Goal: Obtain resource: Download file/media

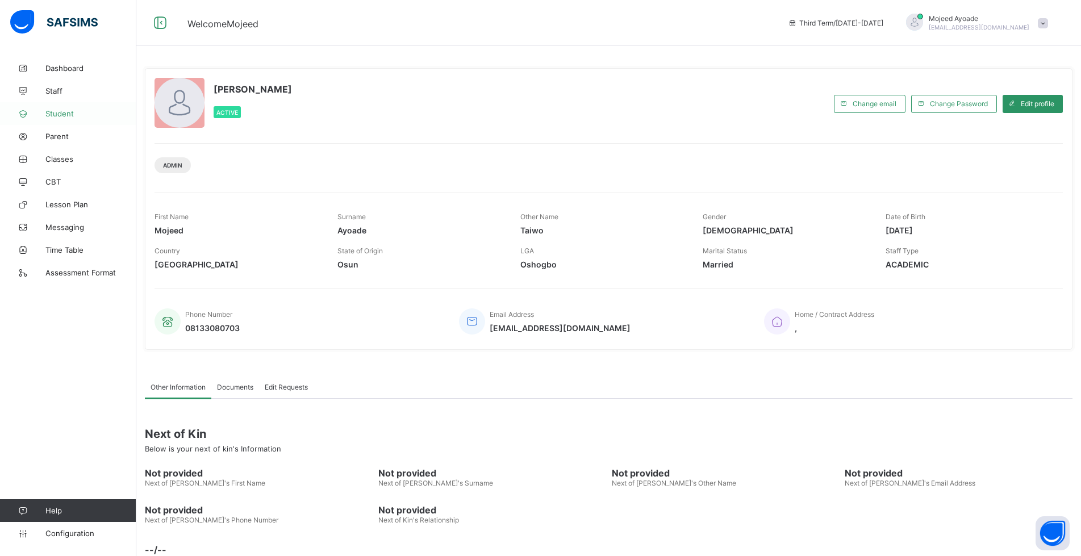
click at [68, 111] on span "Student" at bounding box center [90, 113] width 91 height 9
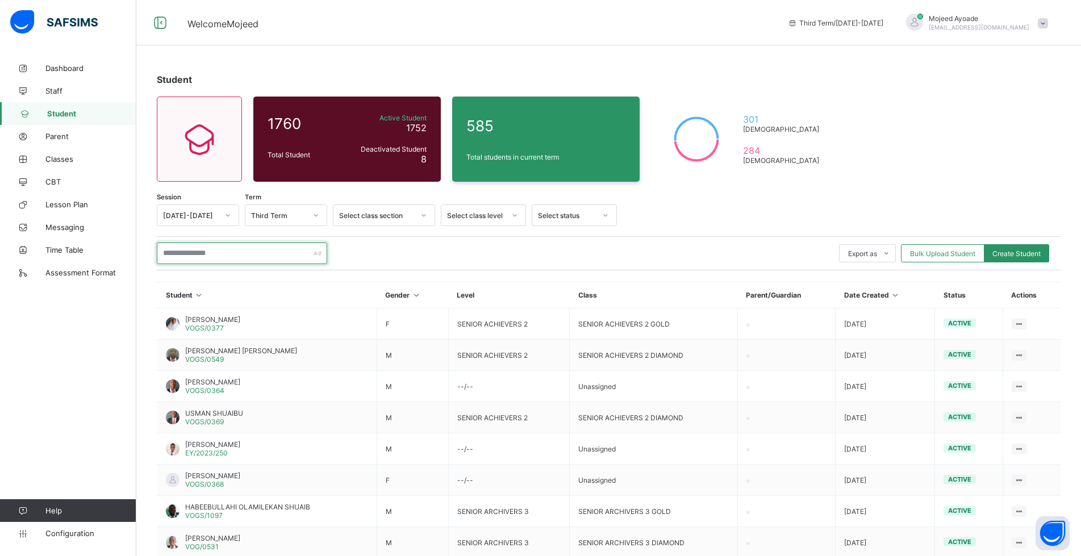
click at [221, 251] on input "text" at bounding box center [242, 254] width 170 height 22
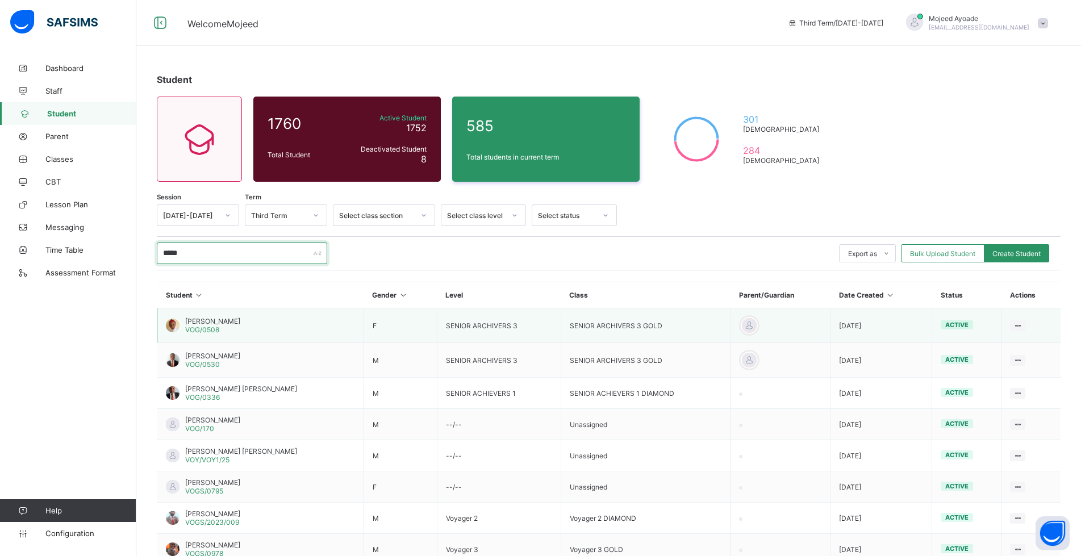
type input "*****"
click at [219, 322] on span "[PERSON_NAME]" at bounding box center [212, 321] width 55 height 9
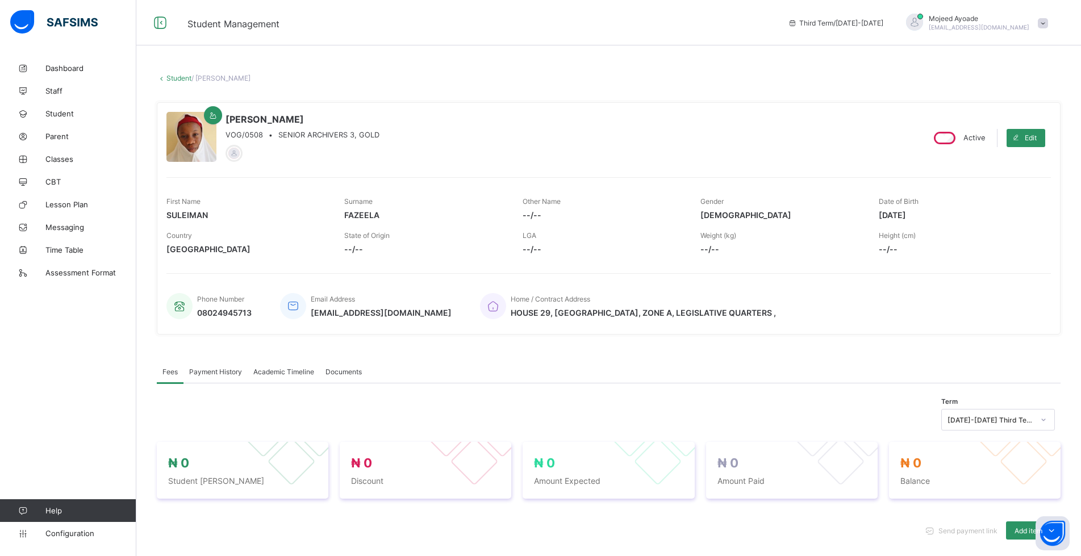
click at [296, 372] on span "Academic Timeline" at bounding box center [283, 372] width 61 height 9
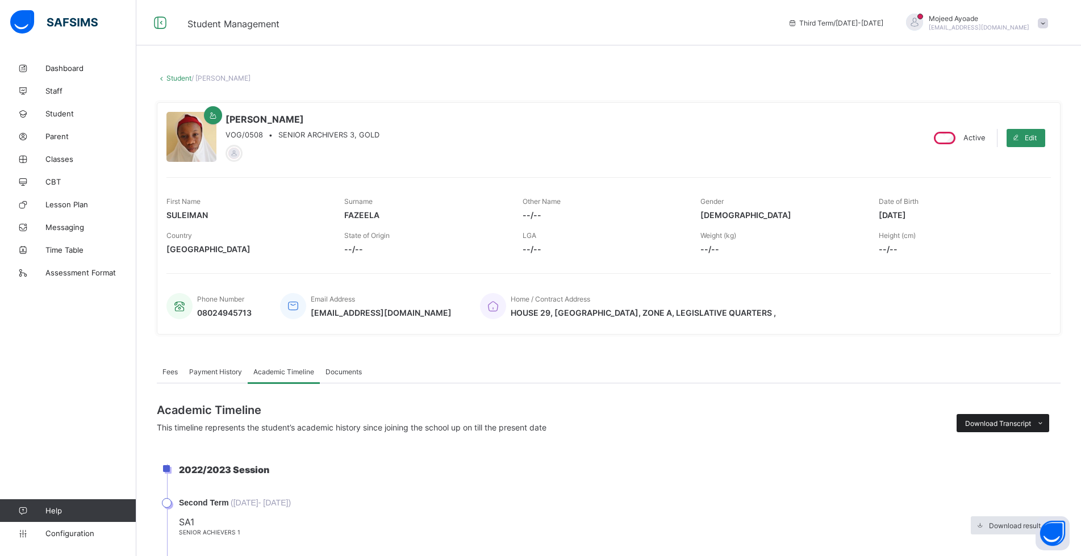
click at [996, 416] on div "Download Transcript" at bounding box center [1003, 423] width 93 height 18
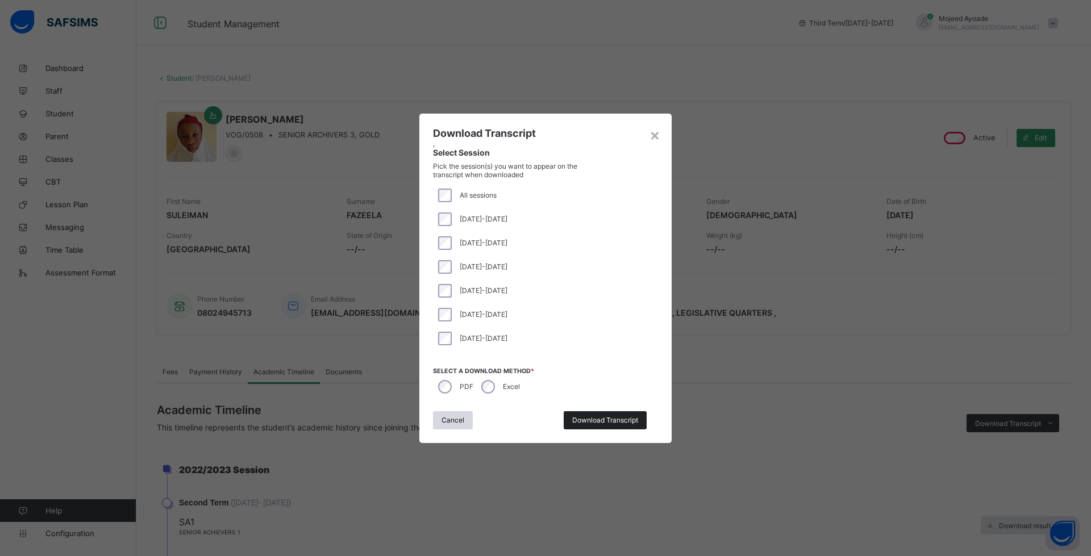
click at [622, 422] on span "Download Transcript" at bounding box center [605, 420] width 66 height 9
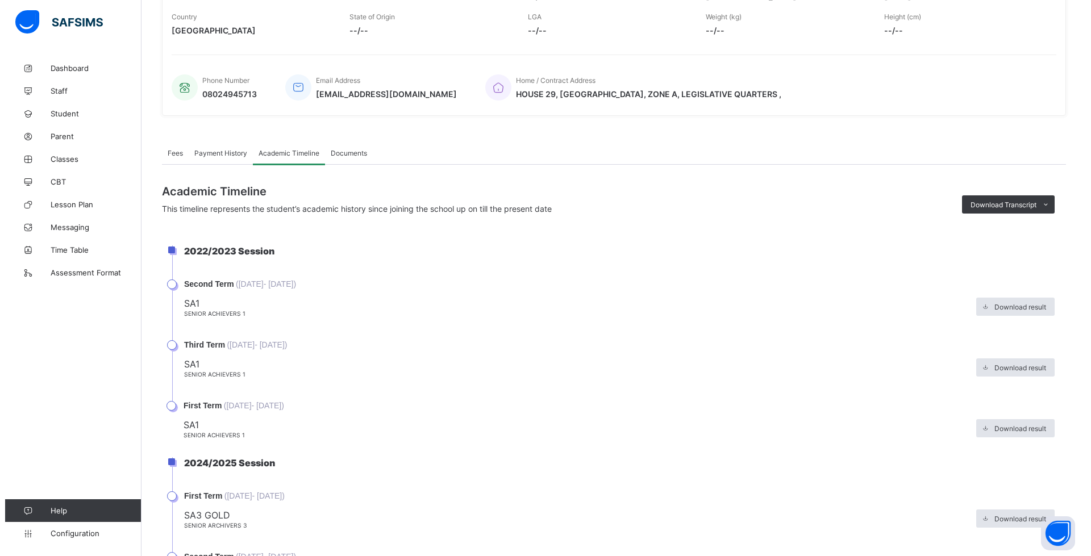
scroll to position [170, 0]
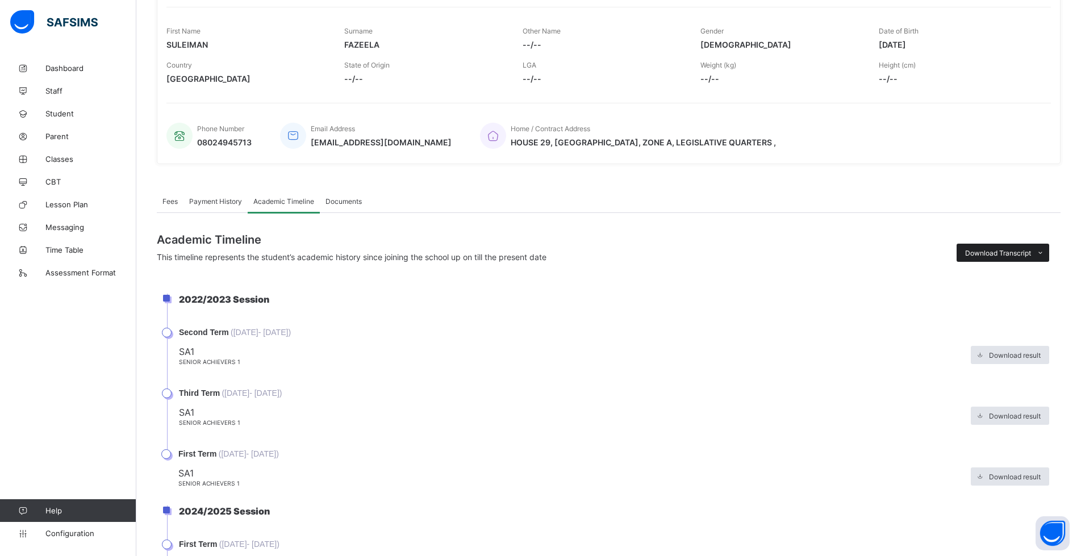
click at [995, 258] on div "Download Transcript" at bounding box center [1003, 253] width 93 height 18
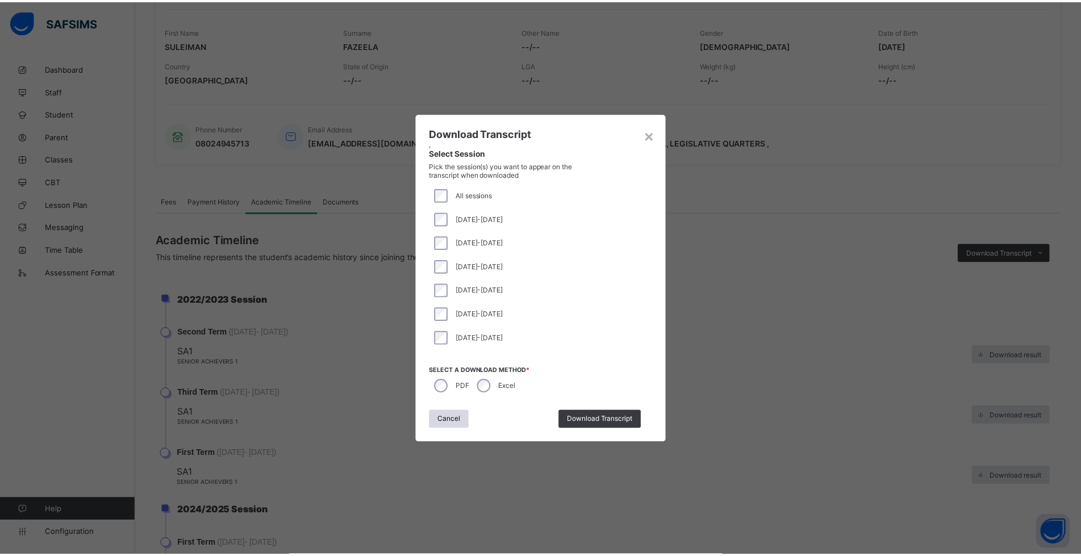
scroll to position [171, 0]
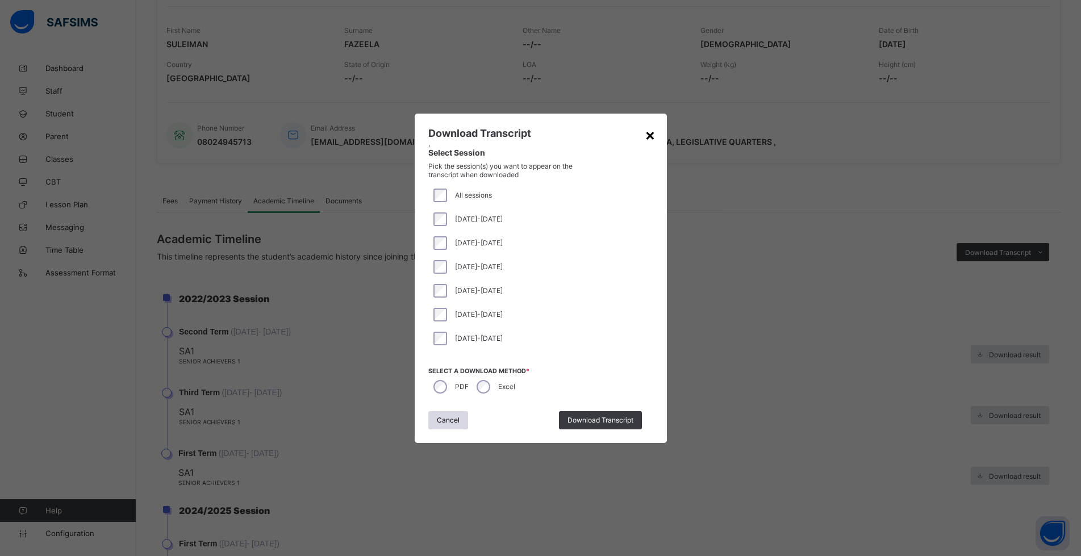
click at [651, 135] on div "×" at bounding box center [650, 134] width 11 height 19
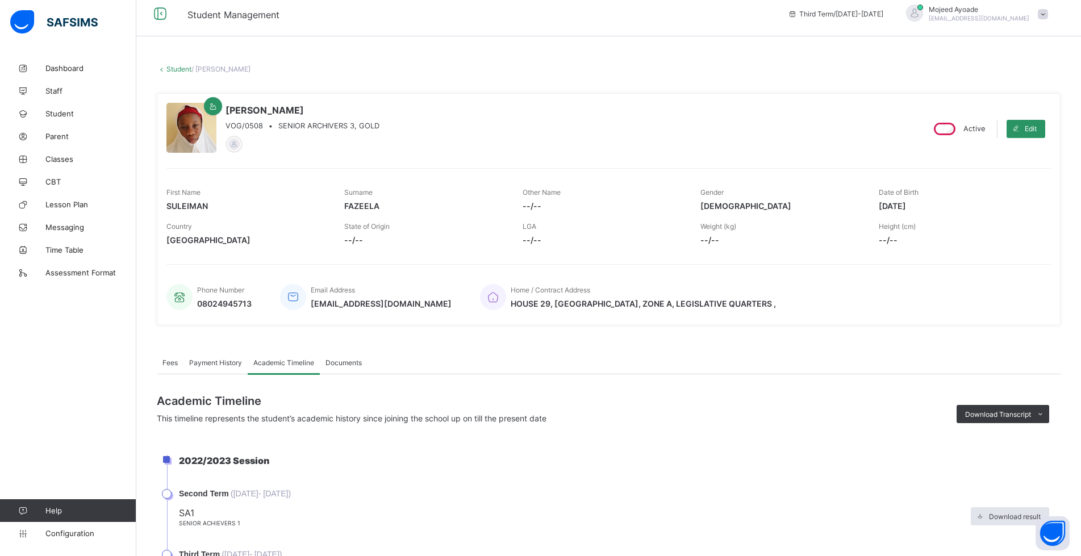
scroll to position [0, 0]
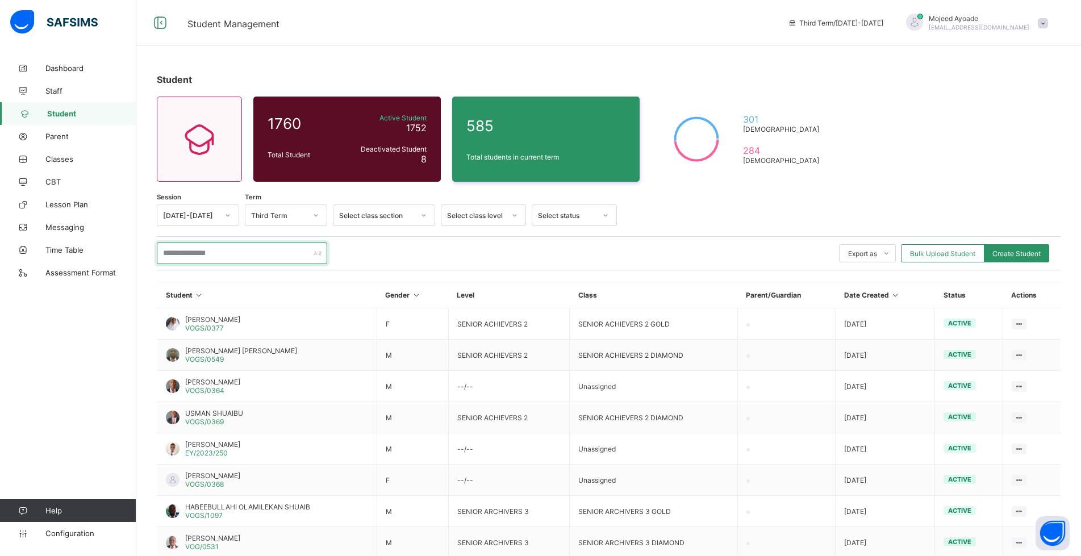
click at [201, 256] on input "text" at bounding box center [242, 254] width 170 height 22
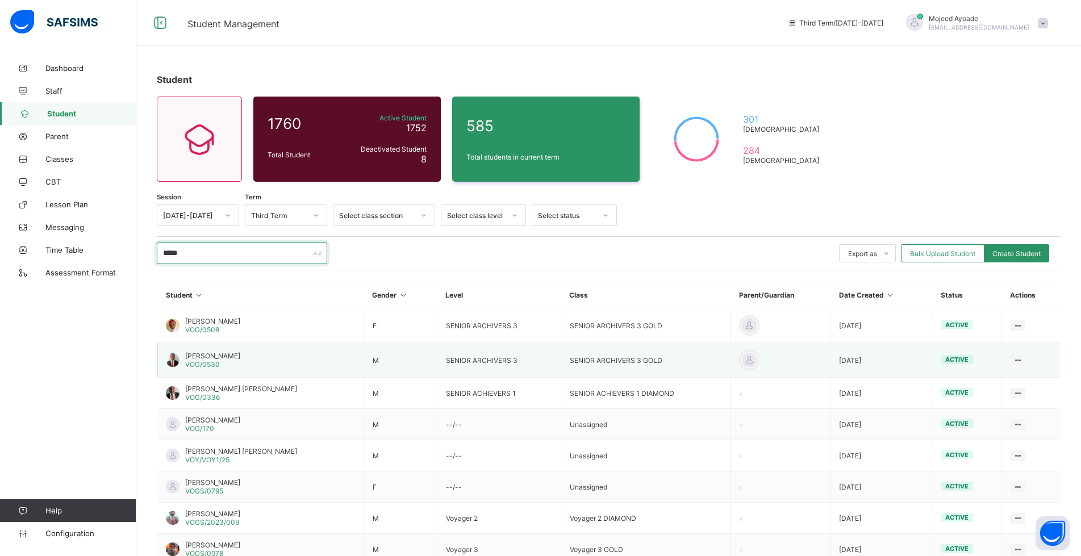
type input "*****"
click at [217, 357] on span "[PERSON_NAME]" at bounding box center [212, 356] width 55 height 9
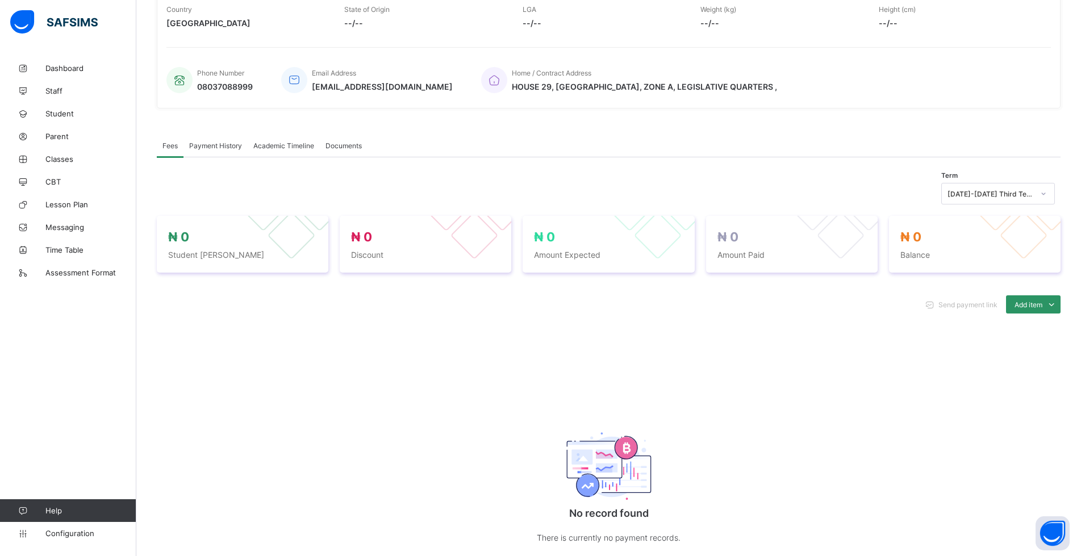
scroll to position [227, 0]
click at [274, 142] on span "Academic Timeline" at bounding box center [283, 144] width 61 height 9
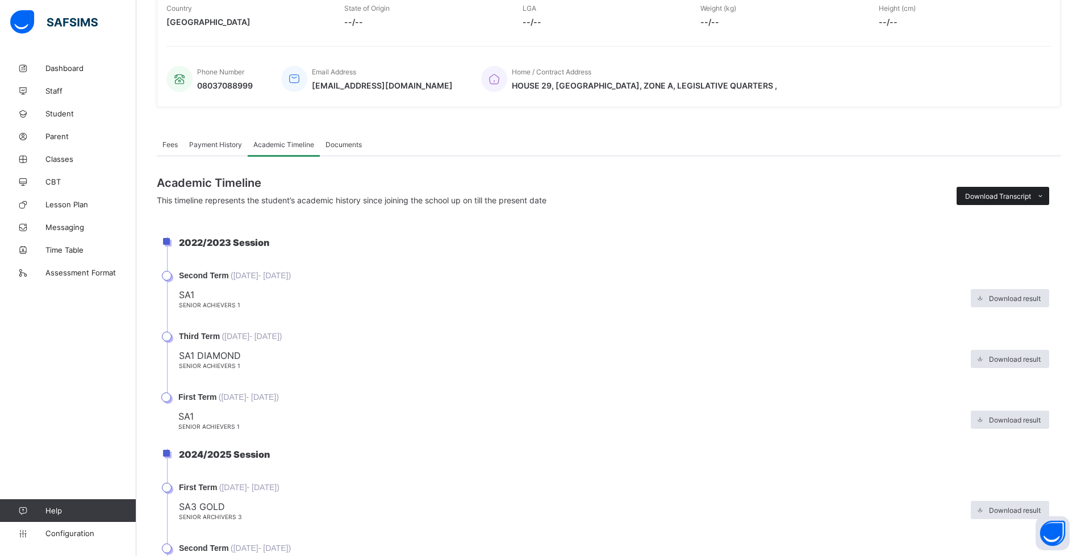
click at [1005, 199] on span "Download Transcript" at bounding box center [999, 196] width 66 height 9
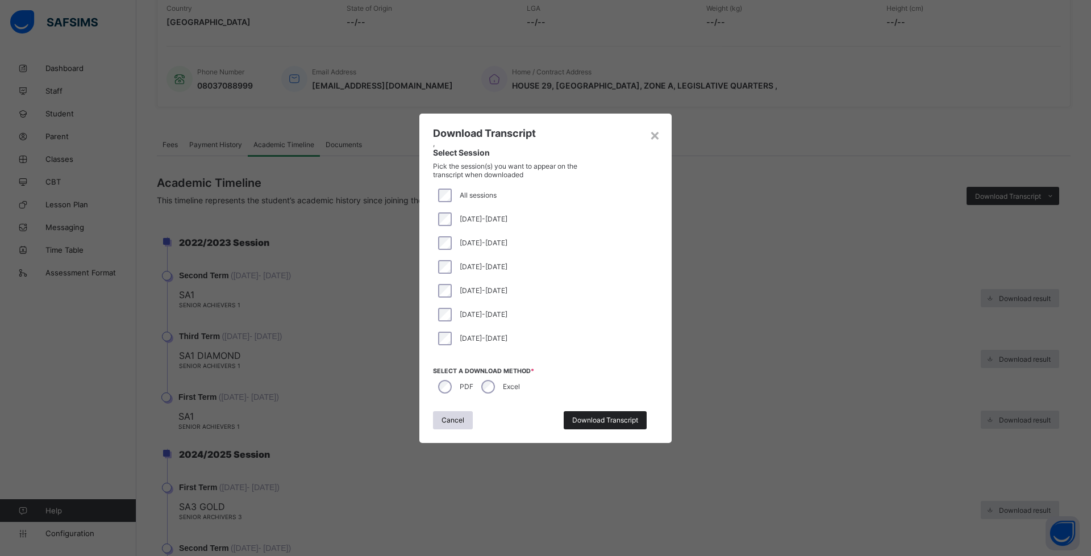
click at [612, 422] on span "Download Transcript" at bounding box center [605, 420] width 66 height 9
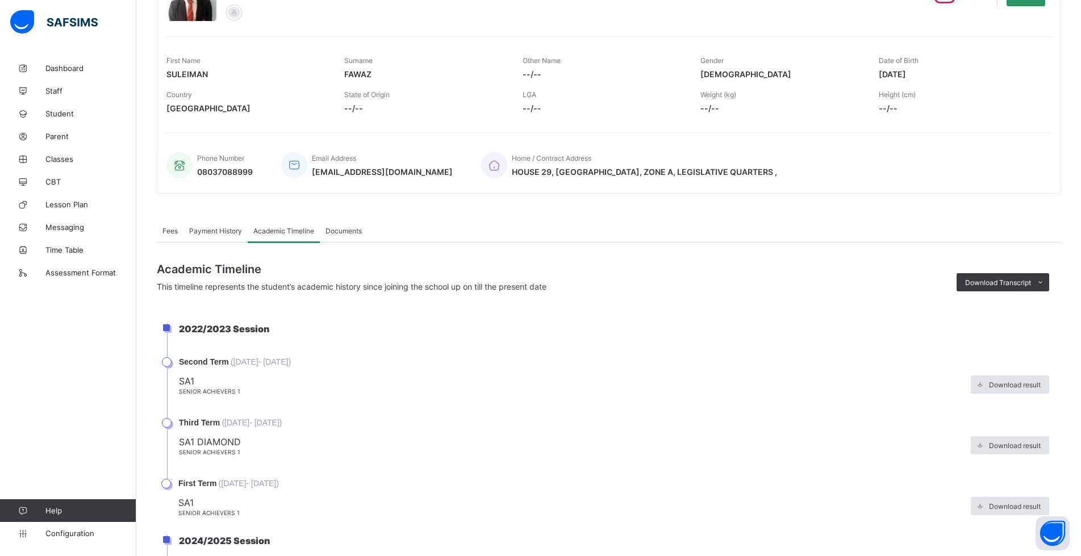
scroll to position [0, 0]
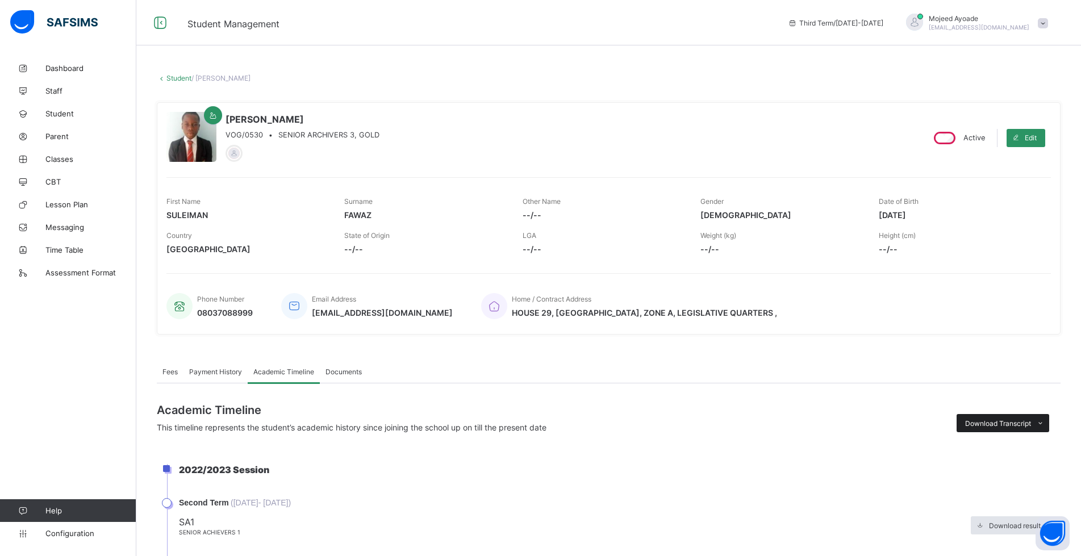
click at [1006, 423] on span "Download Transcript" at bounding box center [999, 423] width 66 height 9
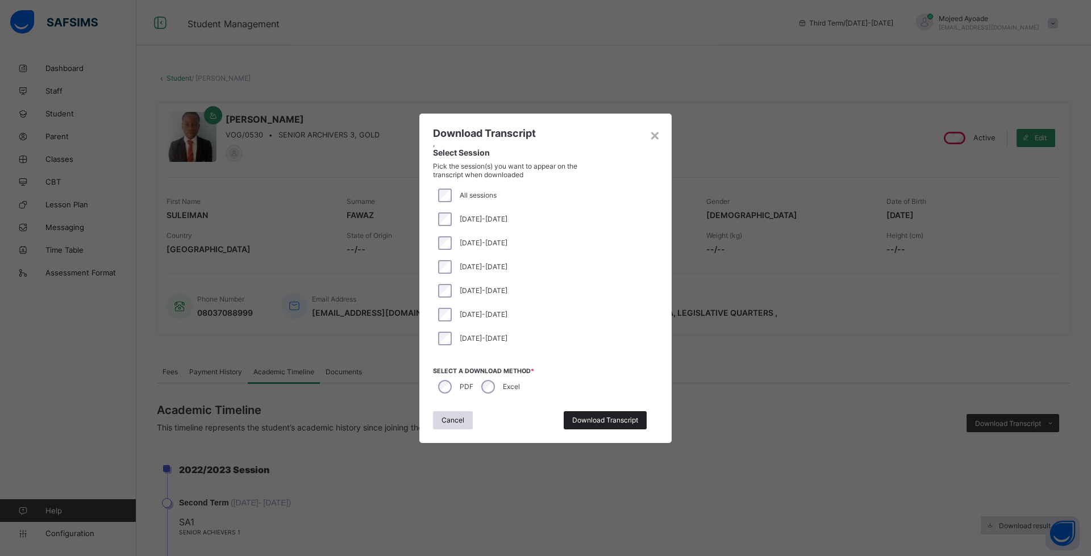
click at [612, 419] on span "Download Transcript" at bounding box center [605, 420] width 66 height 9
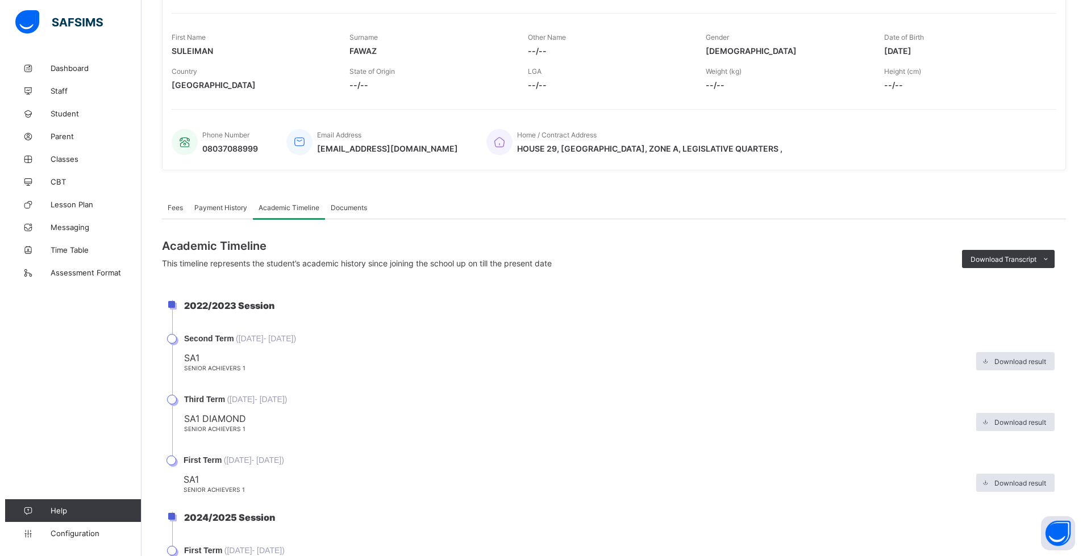
scroll to position [170, 0]
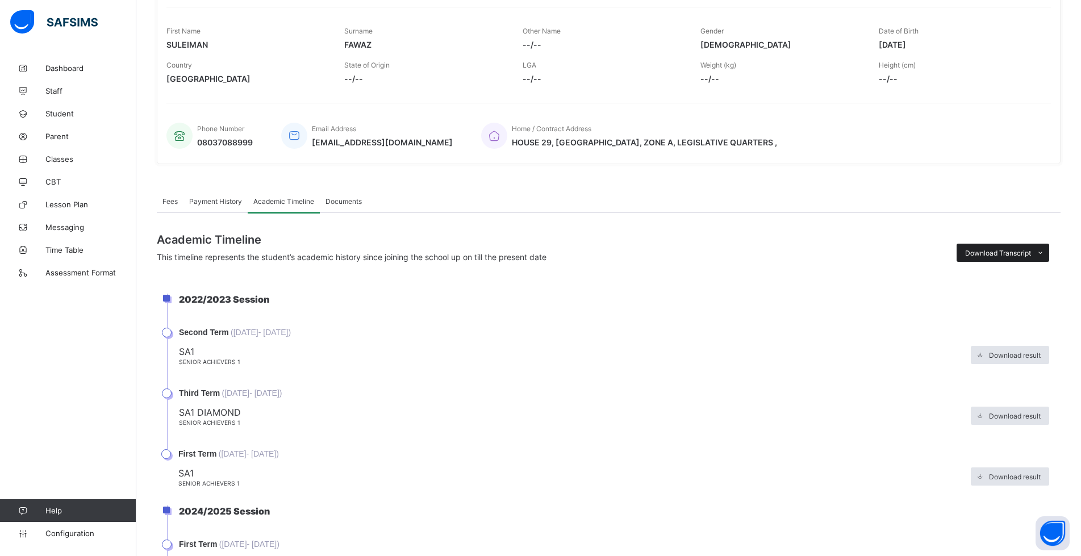
click at [1009, 255] on span "Download Transcript" at bounding box center [999, 253] width 66 height 9
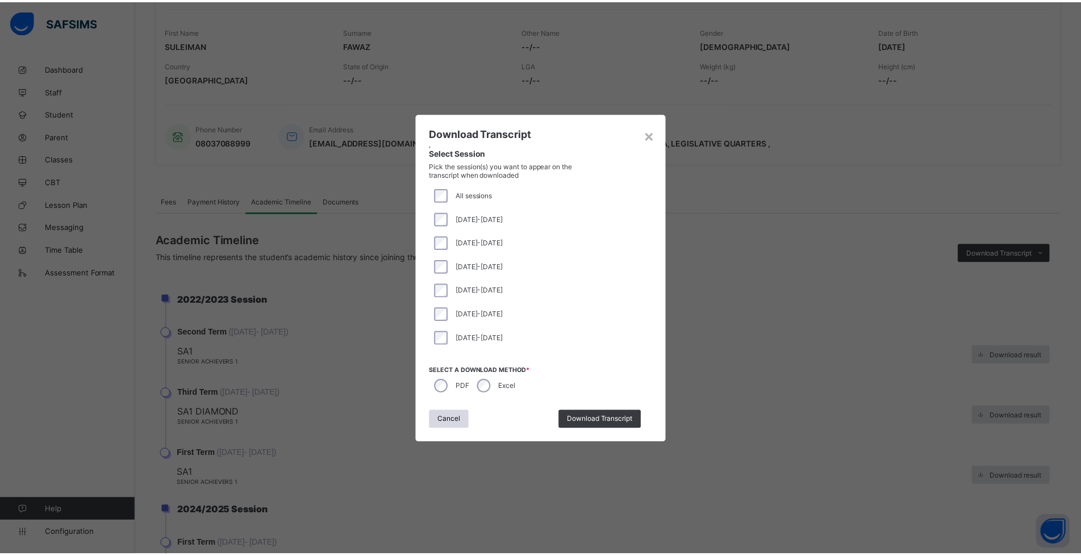
scroll to position [171, 0]
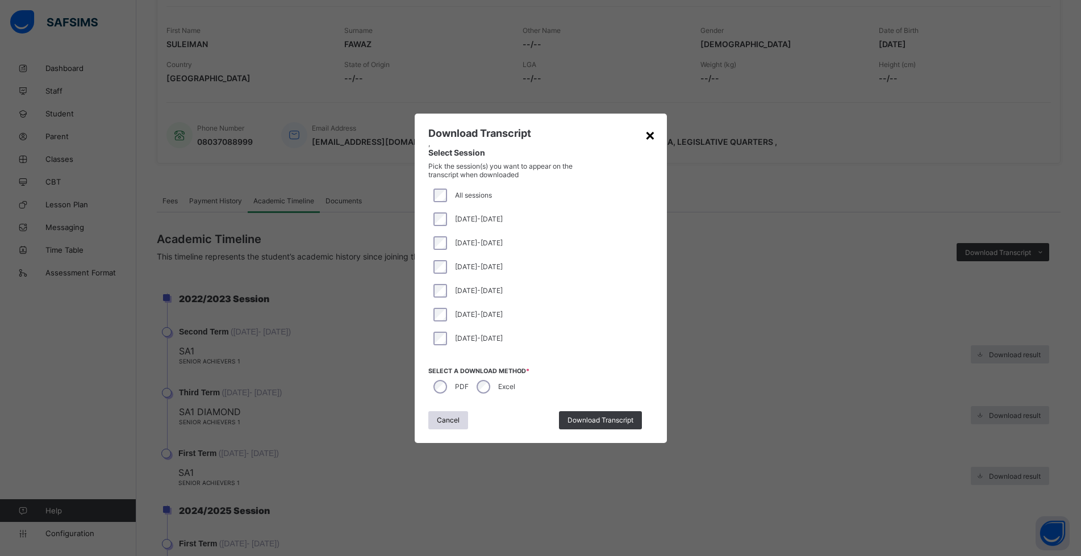
click at [650, 137] on div "×" at bounding box center [650, 134] width 11 height 19
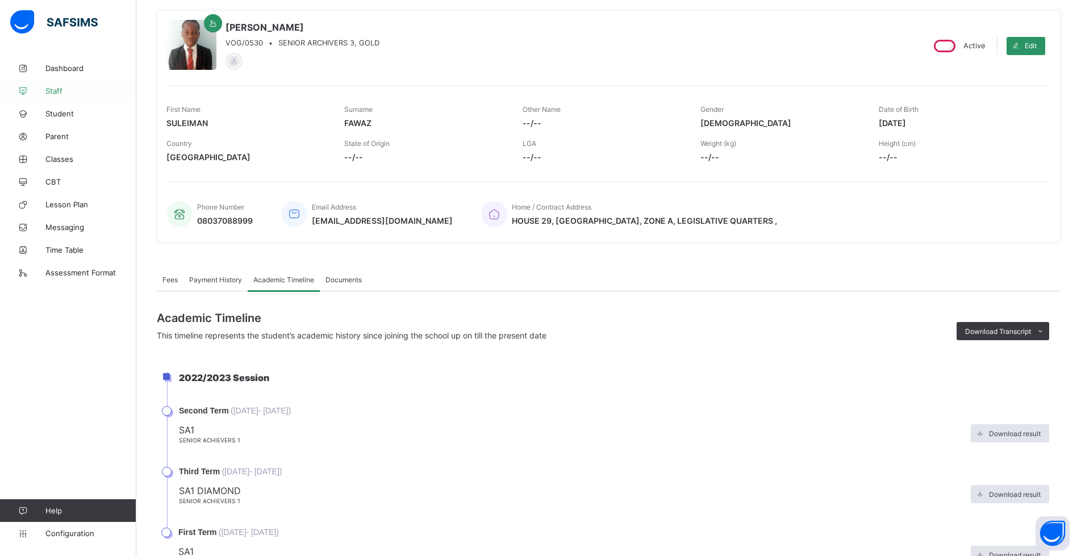
scroll to position [0, 0]
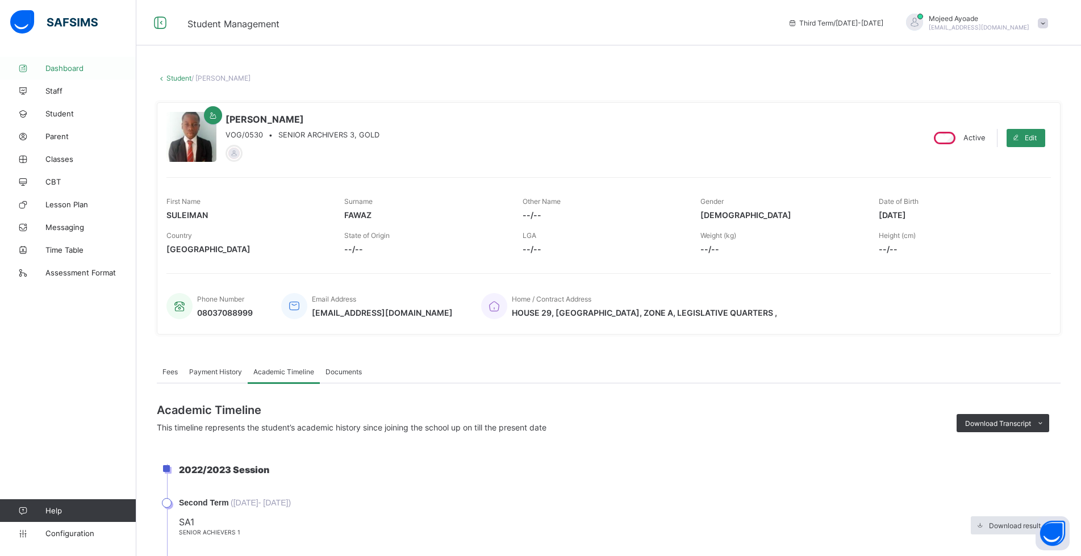
click at [60, 70] on span "Dashboard" at bounding box center [90, 68] width 91 height 9
